Goal: Communication & Community: Connect with others

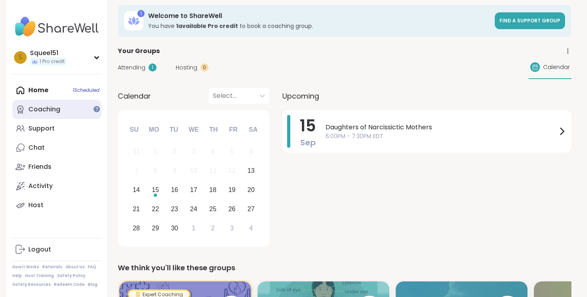
click at [55, 112] on div "Coaching" at bounding box center [44, 109] width 32 height 9
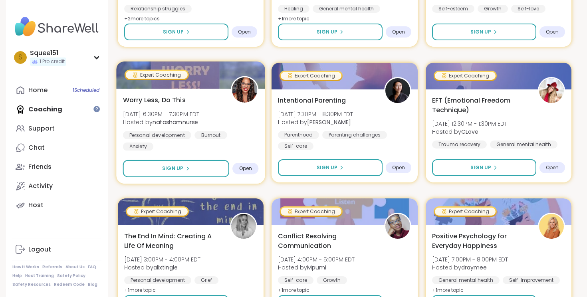
scroll to position [1347, 0]
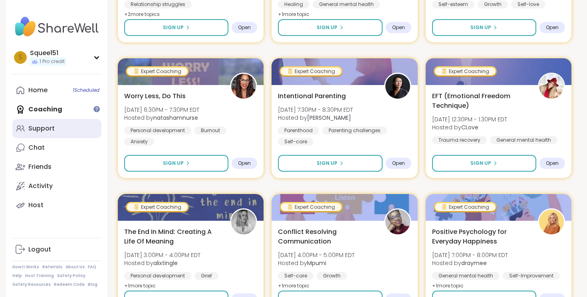
click at [41, 127] on div "Support" at bounding box center [41, 128] width 26 height 9
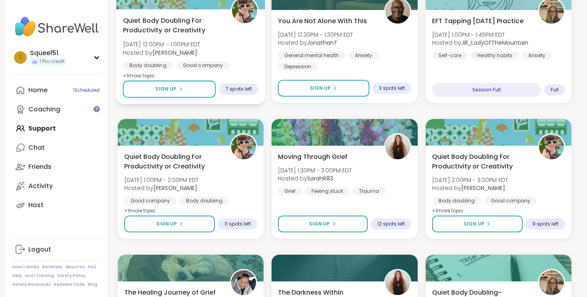
scroll to position [461, 0]
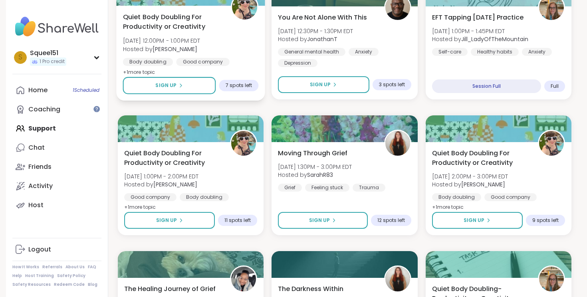
click at [180, 39] on span "[DATE] 12:00PM - 1:00PM EDT" at bounding box center [161, 41] width 77 height 8
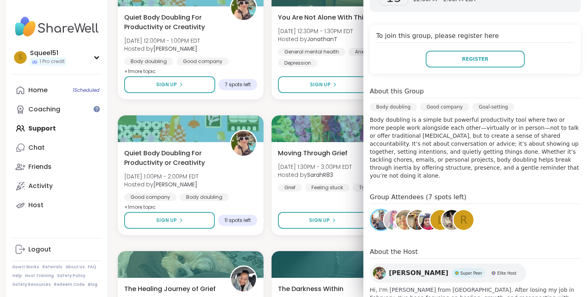
scroll to position [198, 0]
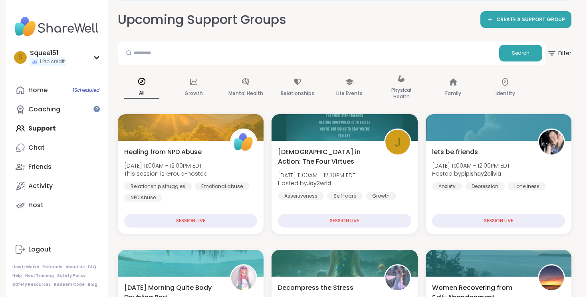
scroll to position [50, 0]
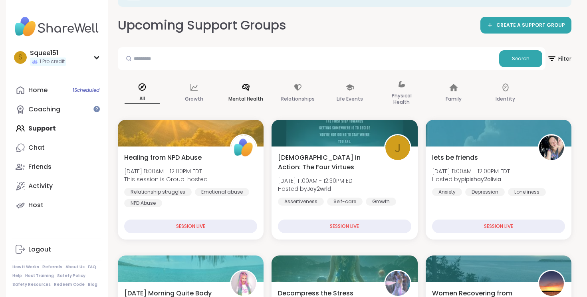
click at [233, 99] on p "Mental Health" at bounding box center [245, 99] width 35 height 10
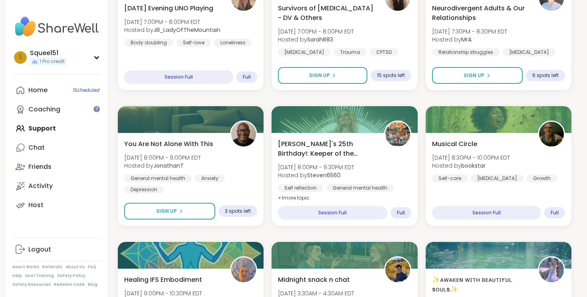
scroll to position [776, 0]
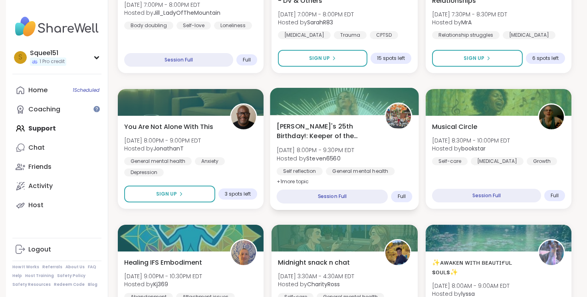
click at [288, 126] on span "[PERSON_NAME]'s 25th Birthday!: Keeper of the Realms" at bounding box center [326, 131] width 99 height 20
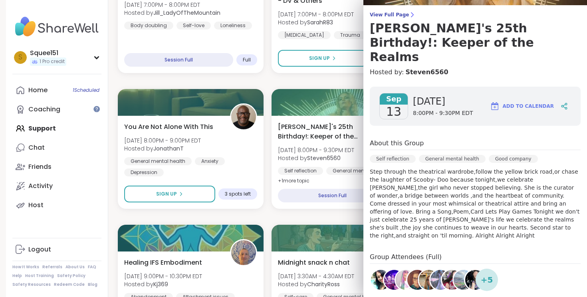
scroll to position [144, 0]
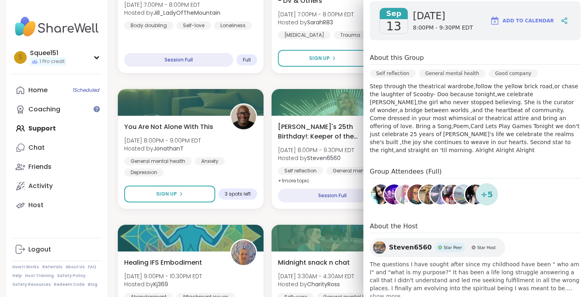
click at [472, 283] on div "[DATE] [DATE] 8:00PM - 9:30PM EDT Add to Calendar About this Group Self reflect…" at bounding box center [475, 151] width 224 height 312
click at [283, 229] on div at bounding box center [344, 237] width 149 height 27
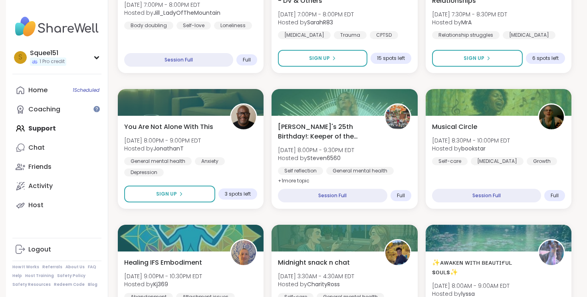
click at [268, 225] on div "lets be friends [DATE] 11:00AM - 12:00PM EDT Hosted by pipishay2olivia Anxiety …" at bounding box center [344, 216] width 453 height 1613
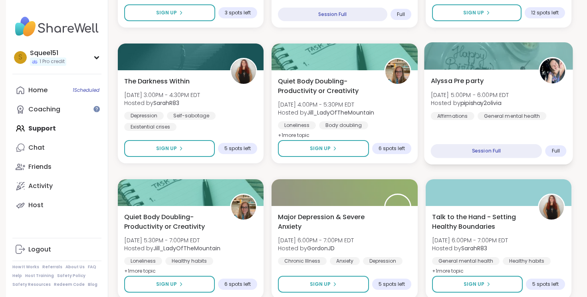
scroll to position [397, 0]
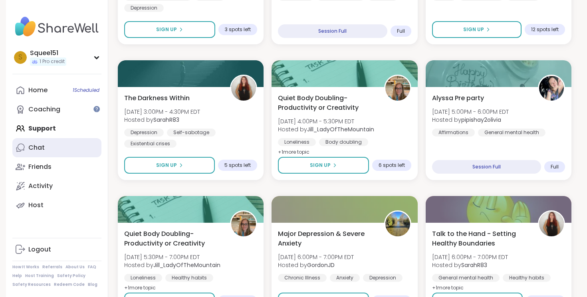
click at [38, 143] on div "Chat" at bounding box center [36, 147] width 16 height 9
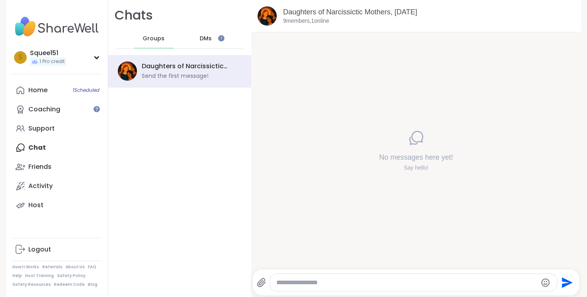
click at [204, 36] on span "DMs" at bounding box center [206, 39] width 12 height 8
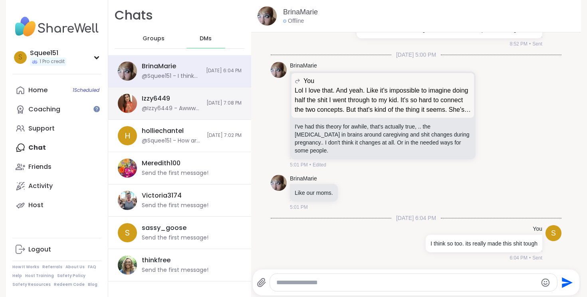
click at [181, 102] on div "Izzy6449 @Izzy6449 - Awww this makes me so happy, [PERSON_NAME]❤️. This is exac…" at bounding box center [172, 103] width 60 height 18
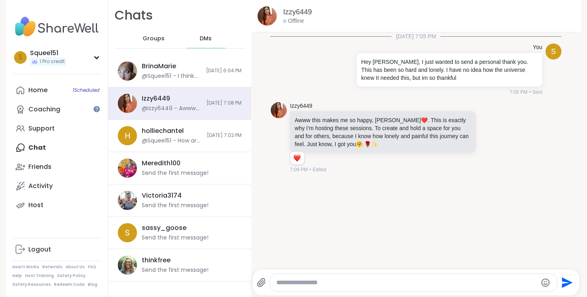
click at [339, 285] on textarea "Type your message" at bounding box center [406, 283] width 261 height 8
type textarea "**********"
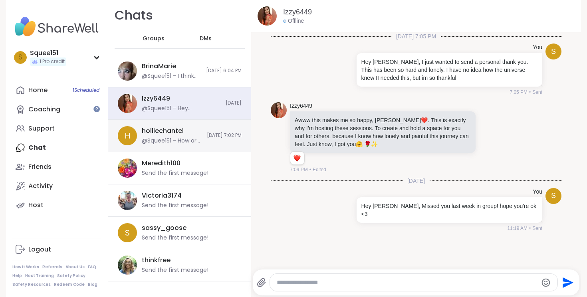
click at [156, 140] on div "@Squee151 - How are you doing? Are you still attending sessions around the plat…" at bounding box center [172, 141] width 60 height 8
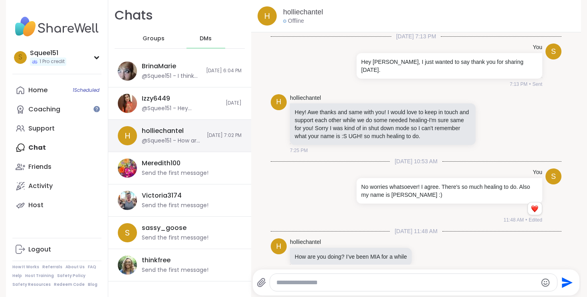
scroll to position [106, 0]
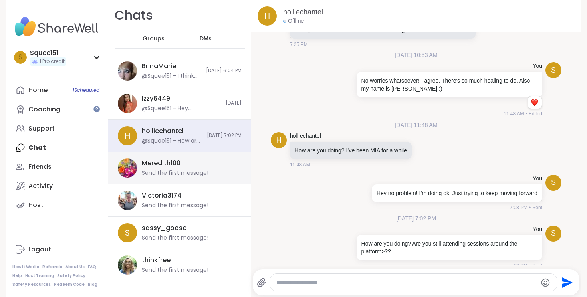
click at [173, 173] on div "Send the first message!" at bounding box center [175, 173] width 67 height 8
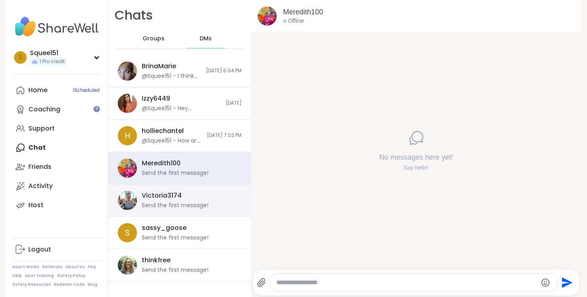
click at [175, 204] on div "Send the first message!" at bounding box center [175, 206] width 67 height 8
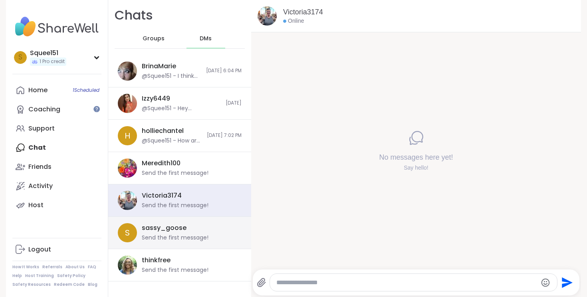
click at [176, 244] on div "s sassy_goose Send the first message!" at bounding box center [179, 233] width 143 height 32
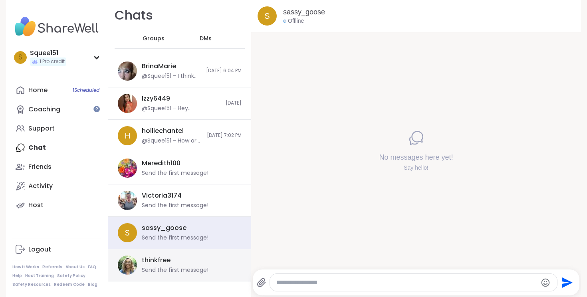
click at [177, 266] on div "Send the first message!" at bounding box center [175, 270] width 67 height 8
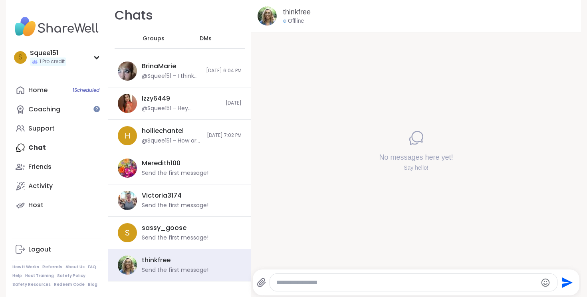
click at [152, 39] on span "Groups" at bounding box center [154, 39] width 22 height 8
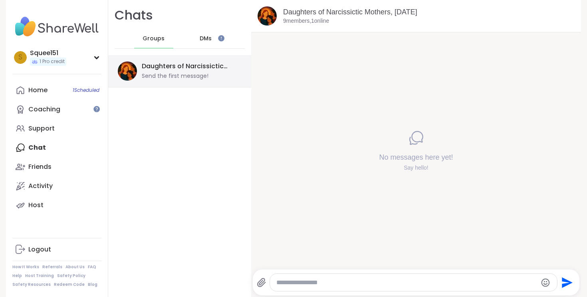
click at [182, 77] on div "Send the first message!" at bounding box center [175, 76] width 67 height 8
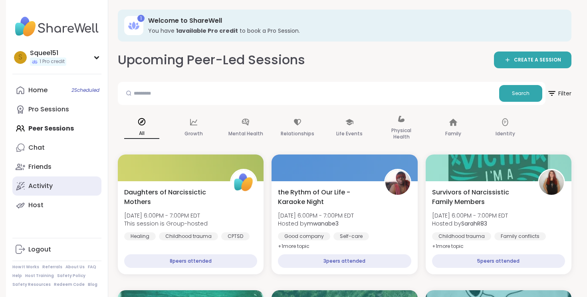
click at [38, 185] on div "Activity" at bounding box center [40, 186] width 24 height 9
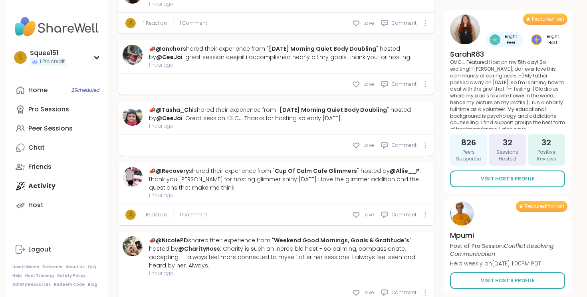
scroll to position [847, 0]
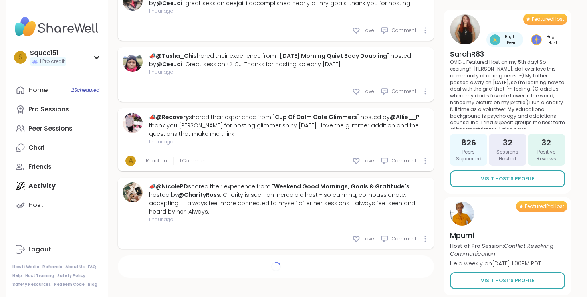
type textarea "*"
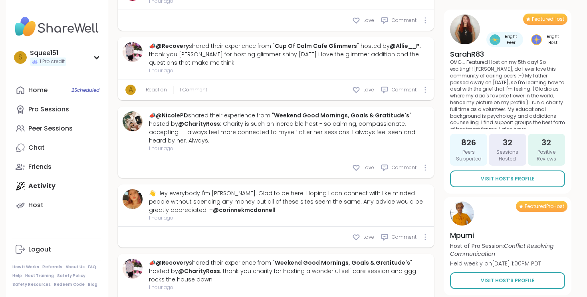
scroll to position [907, 0]
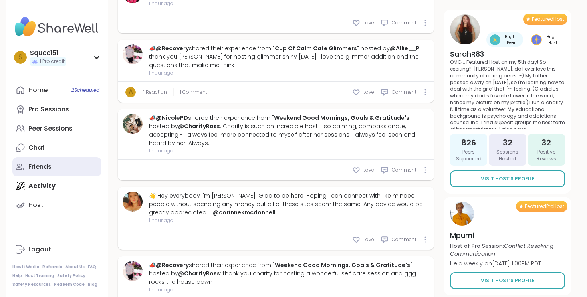
click at [35, 163] on div "Friends" at bounding box center [39, 166] width 23 height 9
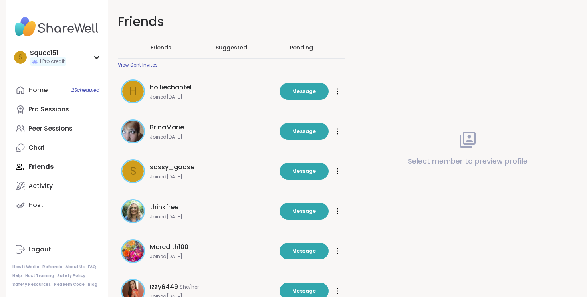
click at [297, 49] on div "Pending" at bounding box center [301, 48] width 23 height 8
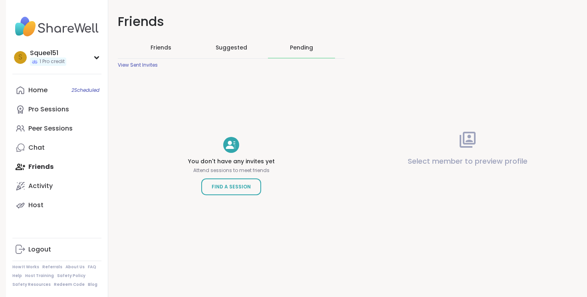
click at [236, 51] on span "Suggested" at bounding box center [232, 48] width 32 height 8
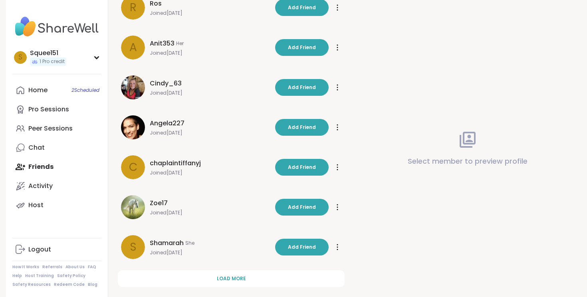
scroll to position [216, 0]
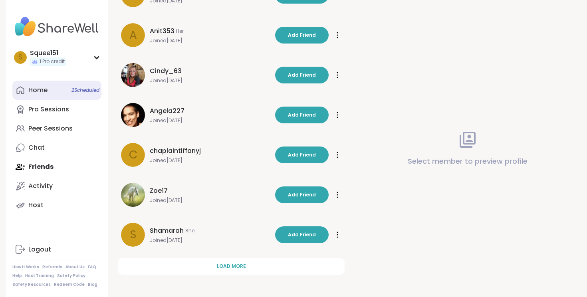
click at [40, 97] on link "Home 2 Scheduled" at bounding box center [56, 90] width 89 height 19
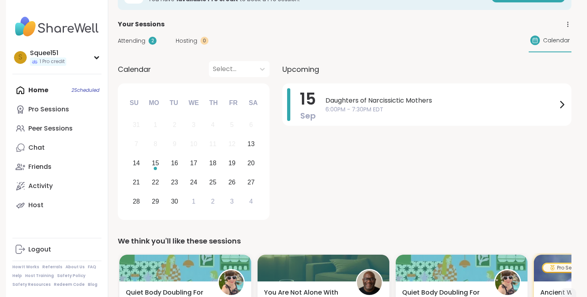
scroll to position [6, 0]
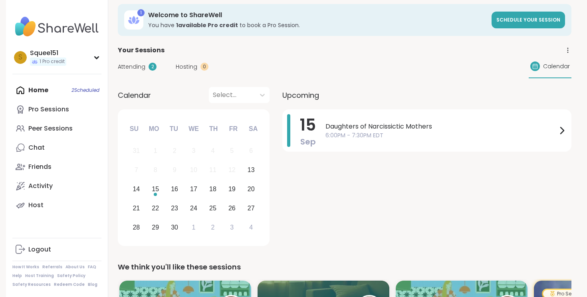
click at [187, 68] on span "Hosting" at bounding box center [187, 67] width 22 height 8
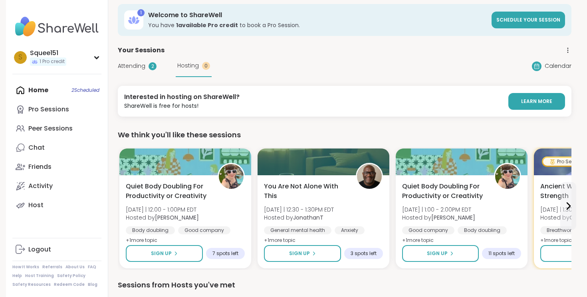
click at [128, 65] on span "Attending" at bounding box center [132, 66] width 28 height 8
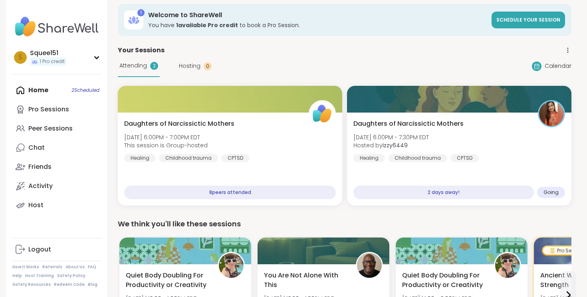
click at [38, 93] on div "Home 2 Scheduled Pro Sessions Peer Sessions Chat Friends Activity Host" at bounding box center [56, 148] width 89 height 134
click at [38, 89] on div "Home 2 Scheduled Pro Sessions Peer Sessions Chat Friends Activity Host" at bounding box center [56, 148] width 89 height 134
